Goal: Task Accomplishment & Management: Manage account settings

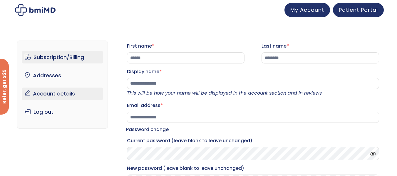
click at [58, 59] on link "Subscription/Billing" at bounding box center [62, 57] width 81 height 12
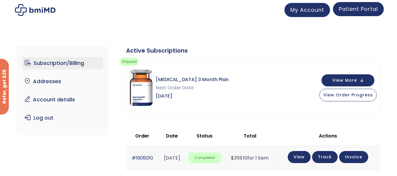
click at [370, 7] on span "Patient Portal" at bounding box center [358, 8] width 39 height 7
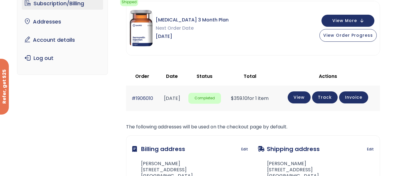
scroll to position [61, 0]
